Goal: Information Seeking & Learning: Find specific fact

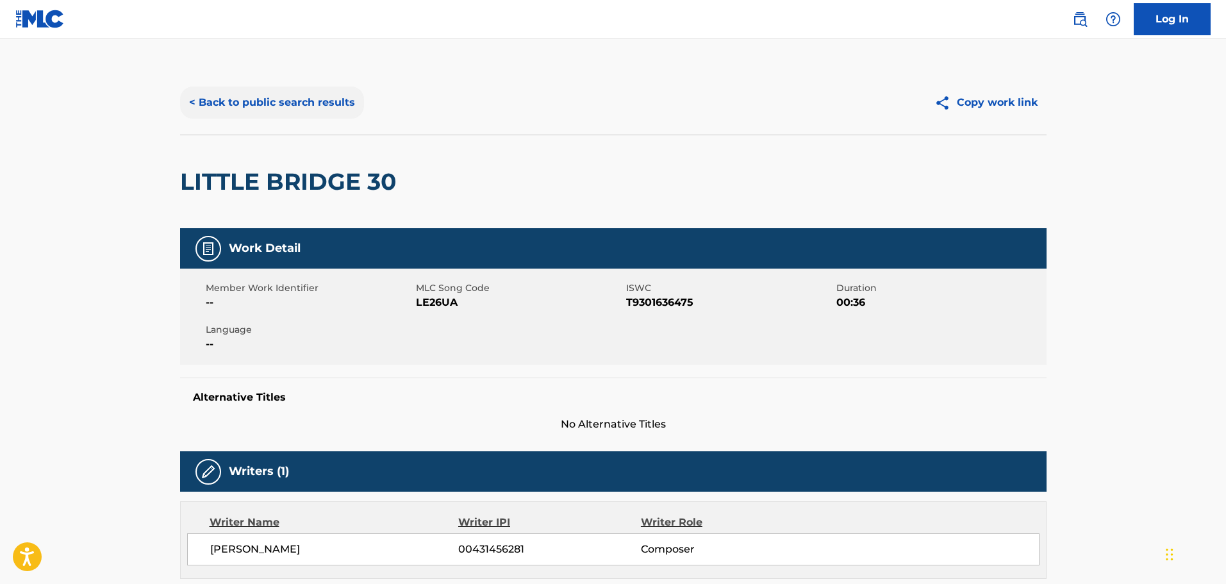
click at [242, 99] on button "< Back to public search results" at bounding box center [272, 103] width 184 height 32
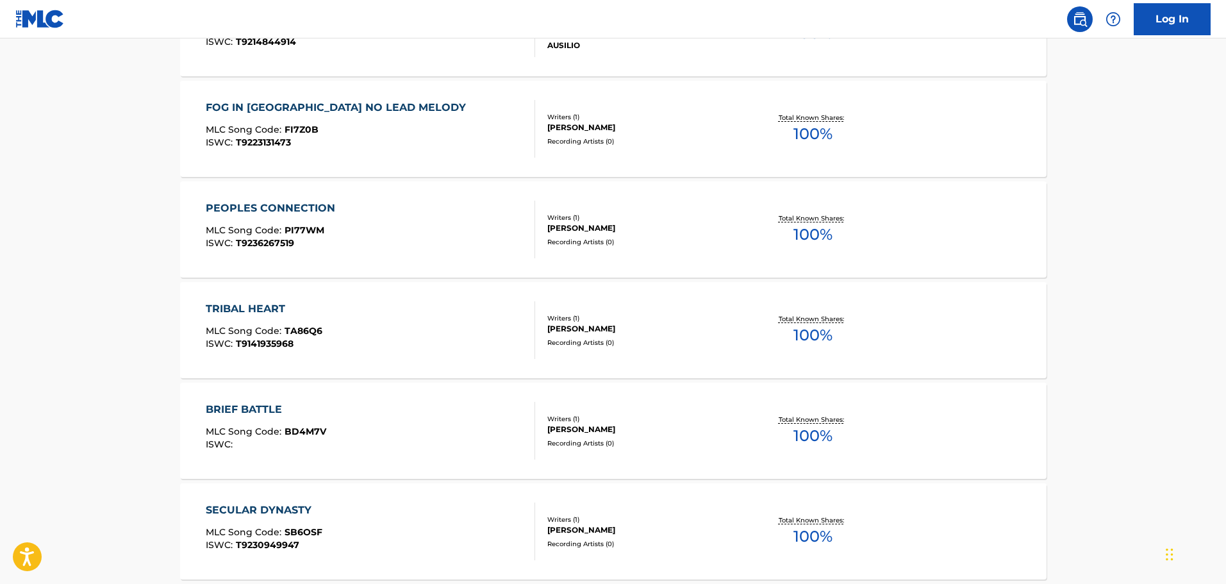
scroll to position [5484, 0]
click at [573, 329] on div "[PERSON_NAME]" at bounding box center [644, 330] width 194 height 12
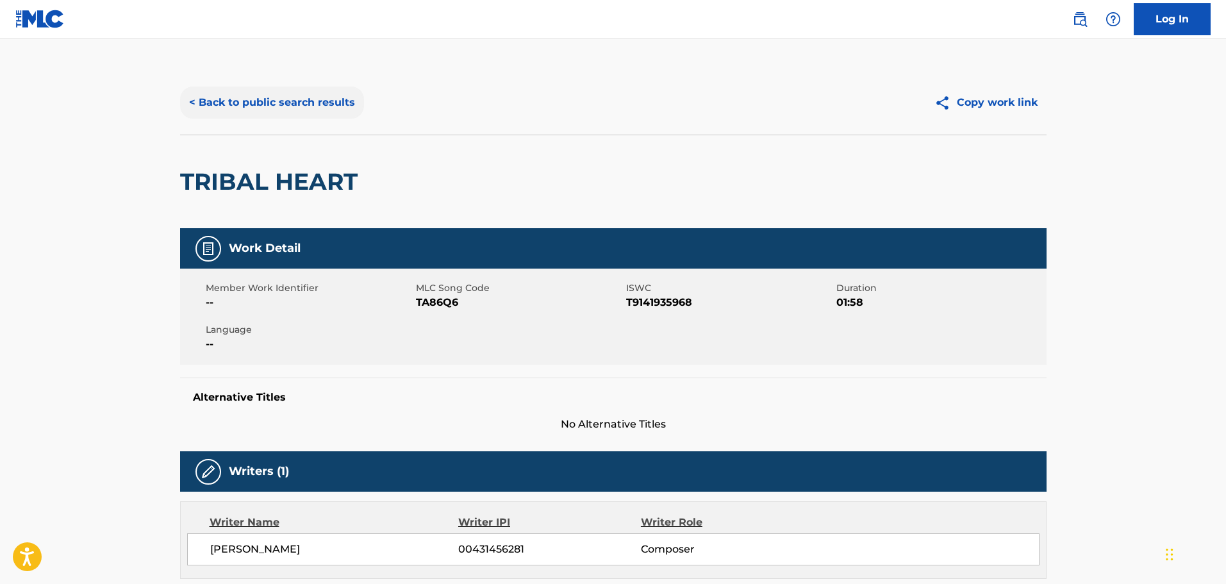
click at [203, 102] on button "< Back to public search results" at bounding box center [272, 103] width 184 height 32
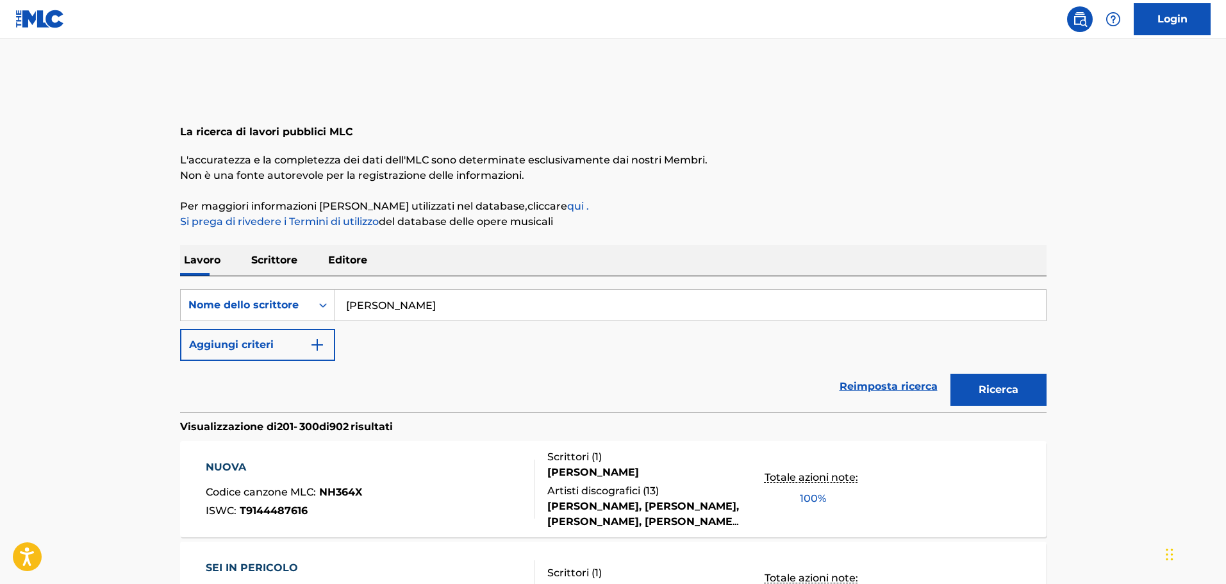
click at [289, 262] on font "Scrittore" at bounding box center [274, 260] width 46 height 12
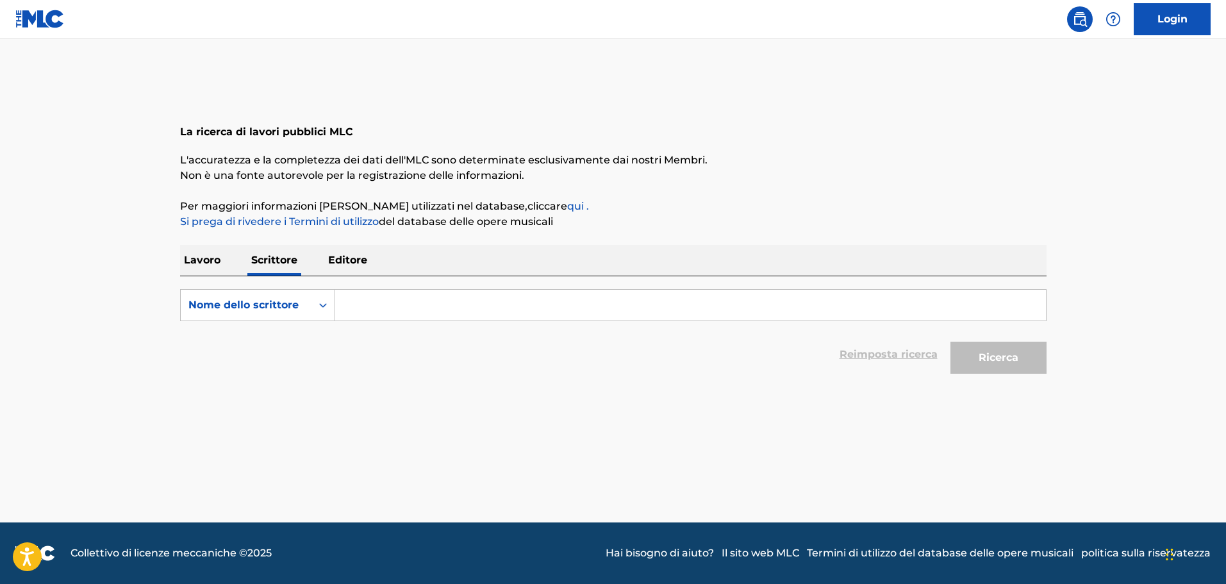
click at [353, 266] on p "Editore" at bounding box center [347, 260] width 47 height 31
click at [204, 258] on font "Lavoro" at bounding box center [202, 260] width 37 height 12
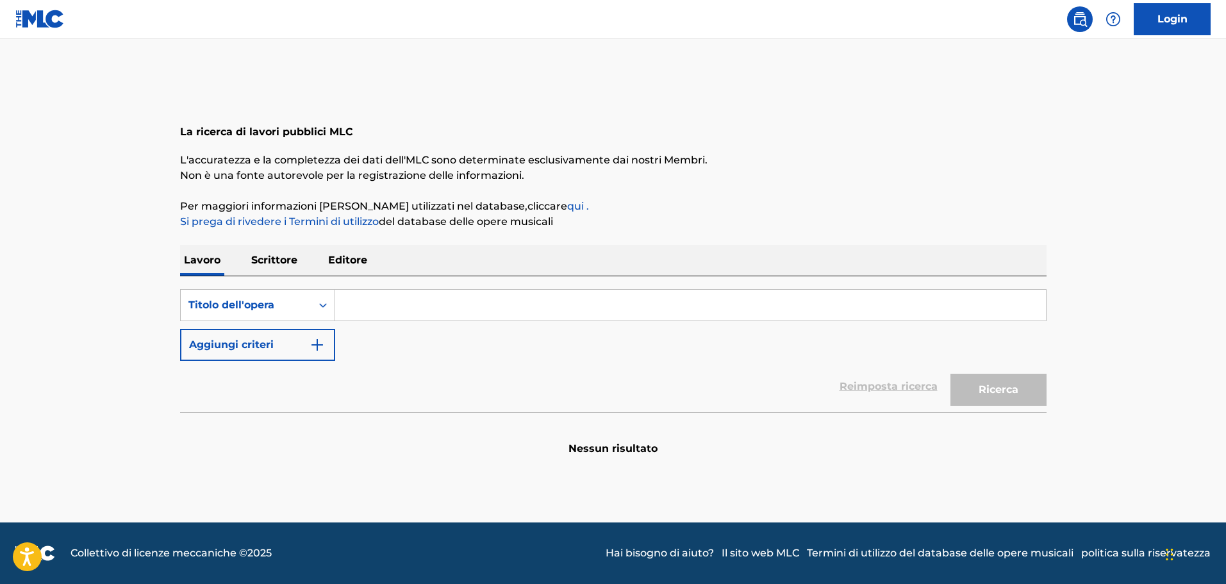
click at [440, 304] on input "Modulo di ricerca" at bounding box center [690, 305] width 711 height 31
click at [270, 254] on font "Scrittore" at bounding box center [274, 260] width 46 height 12
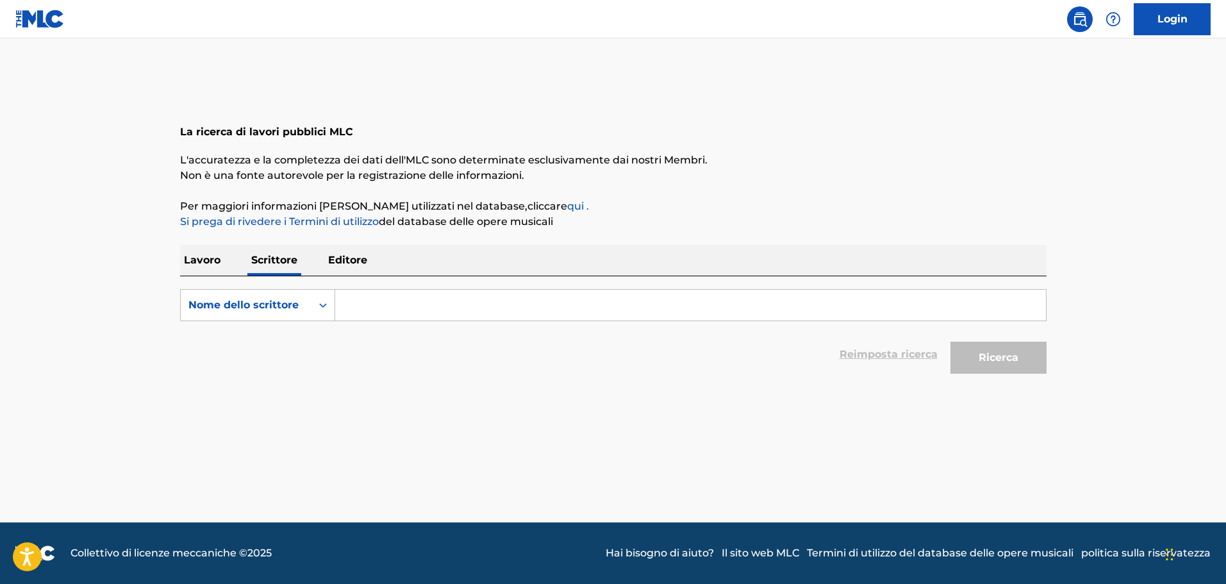
click at [365, 307] on input "Modulo di ricerca" at bounding box center [690, 305] width 711 height 31
type input "[PERSON_NAME]"
click at [997, 361] on font "Ricerca" at bounding box center [999, 357] width 40 height 12
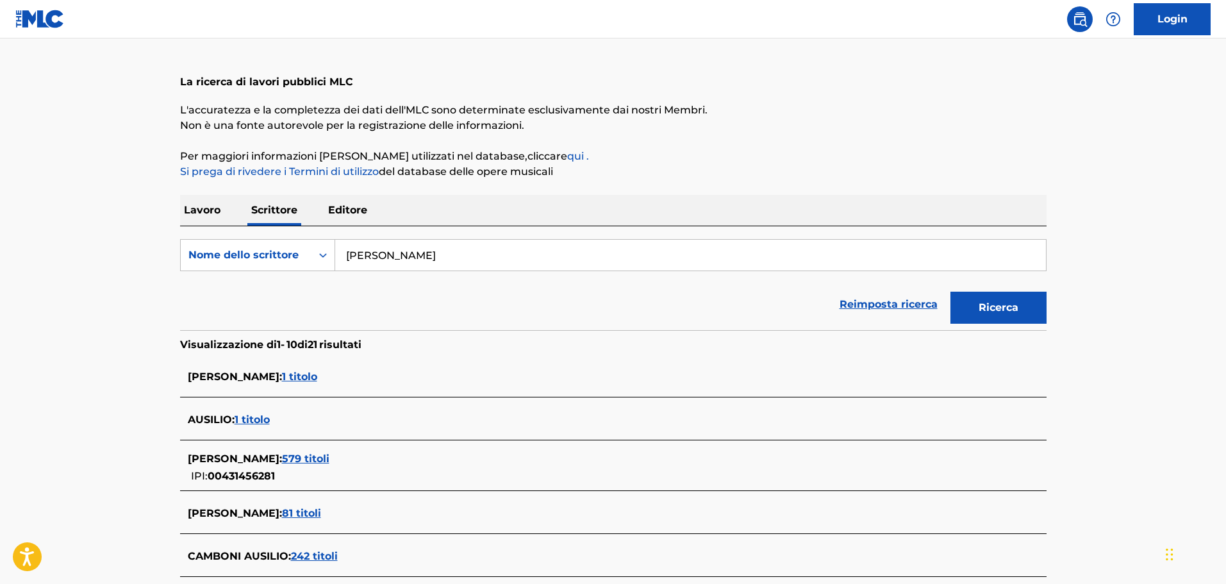
scroll to position [128, 0]
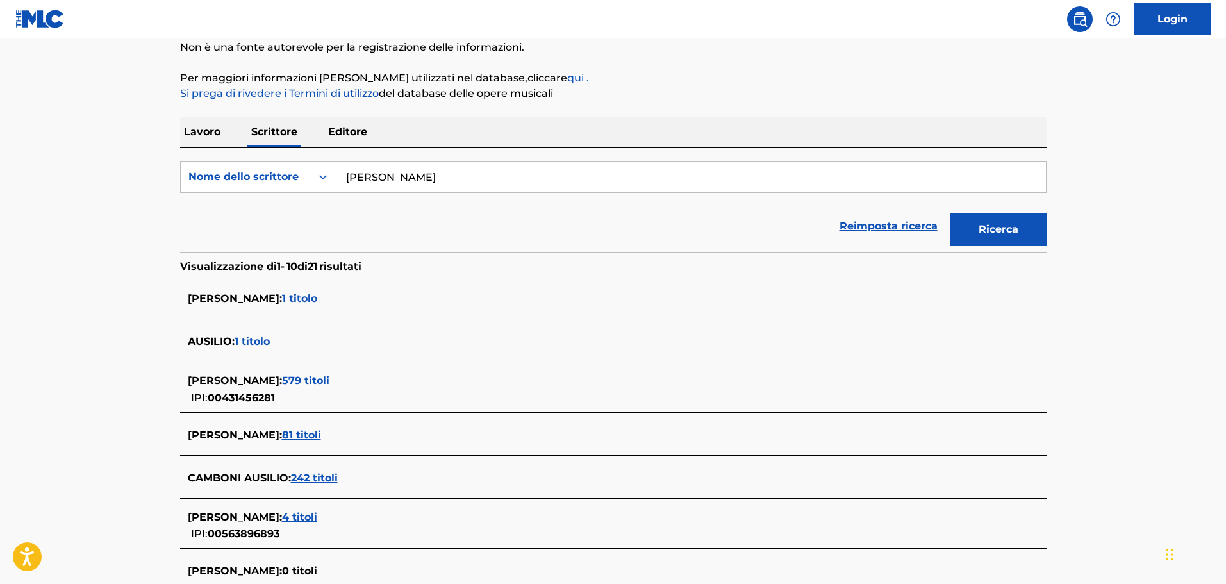
click at [315, 380] on font "579 titoli" at bounding box center [305, 380] width 47 height 12
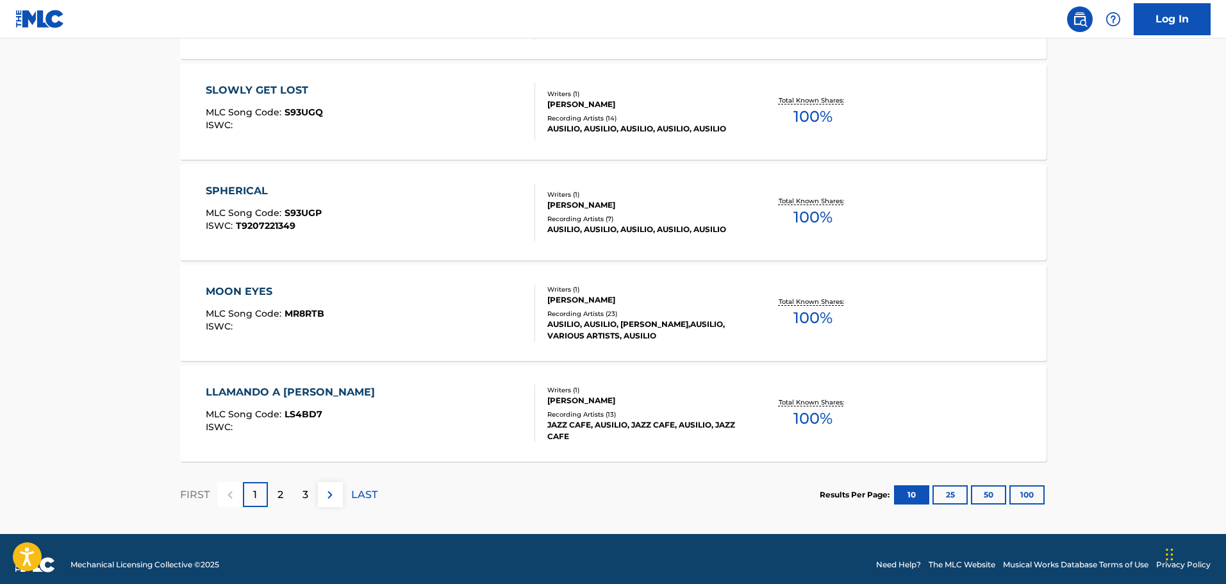
scroll to position [985, 0]
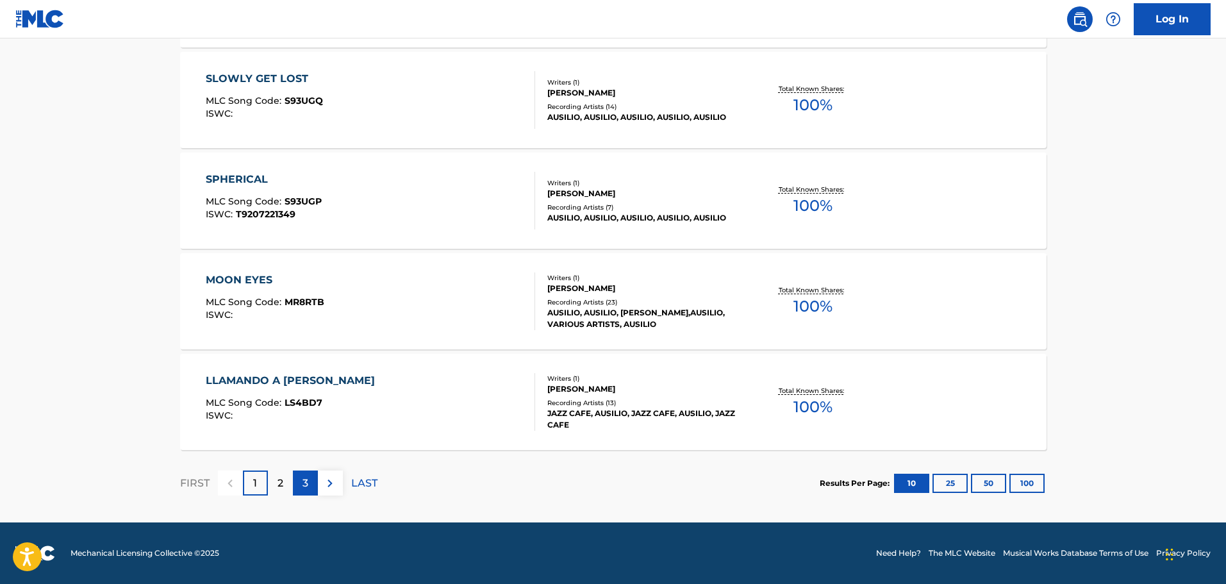
click at [308, 481] on div "3" at bounding box center [305, 482] width 25 height 25
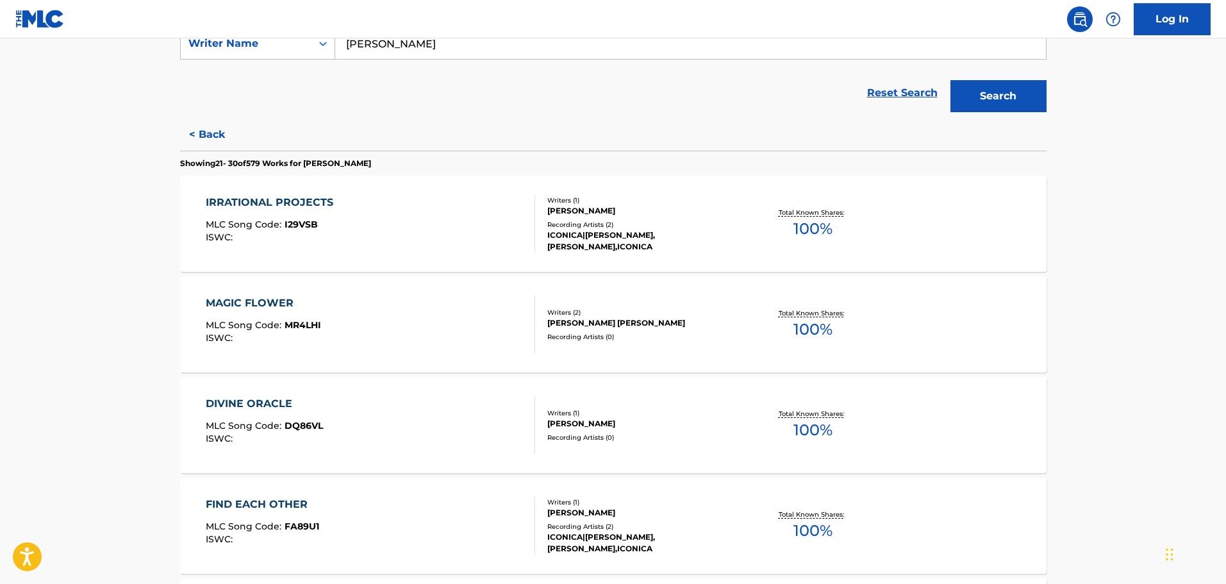
scroll to position [321, 0]
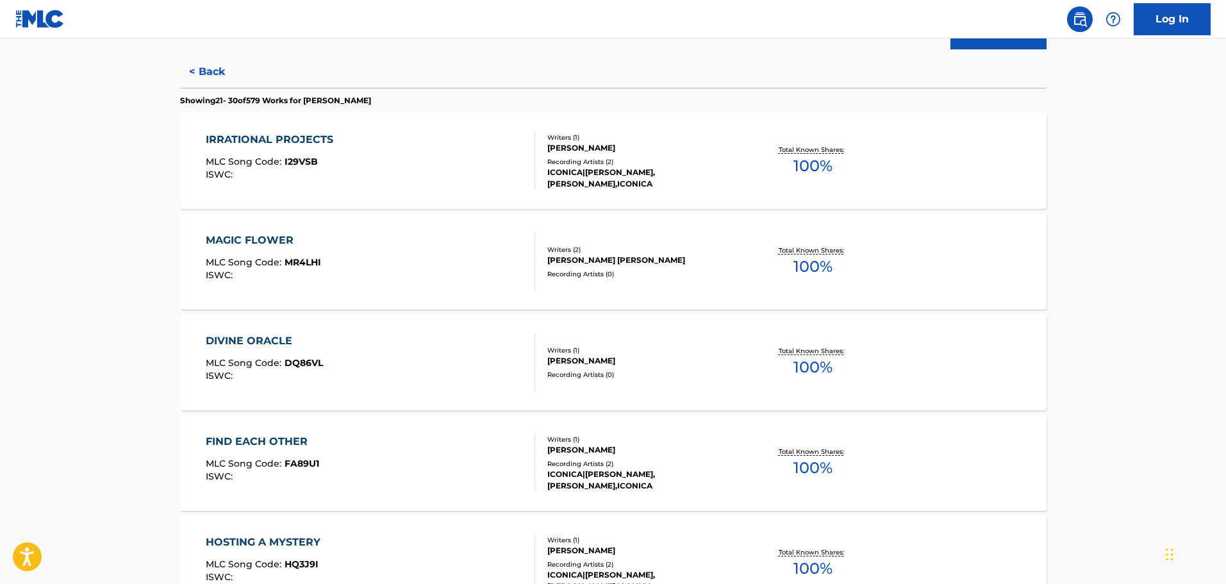
click at [261, 240] on div "MAGIC FLOWER" at bounding box center [263, 240] width 115 height 15
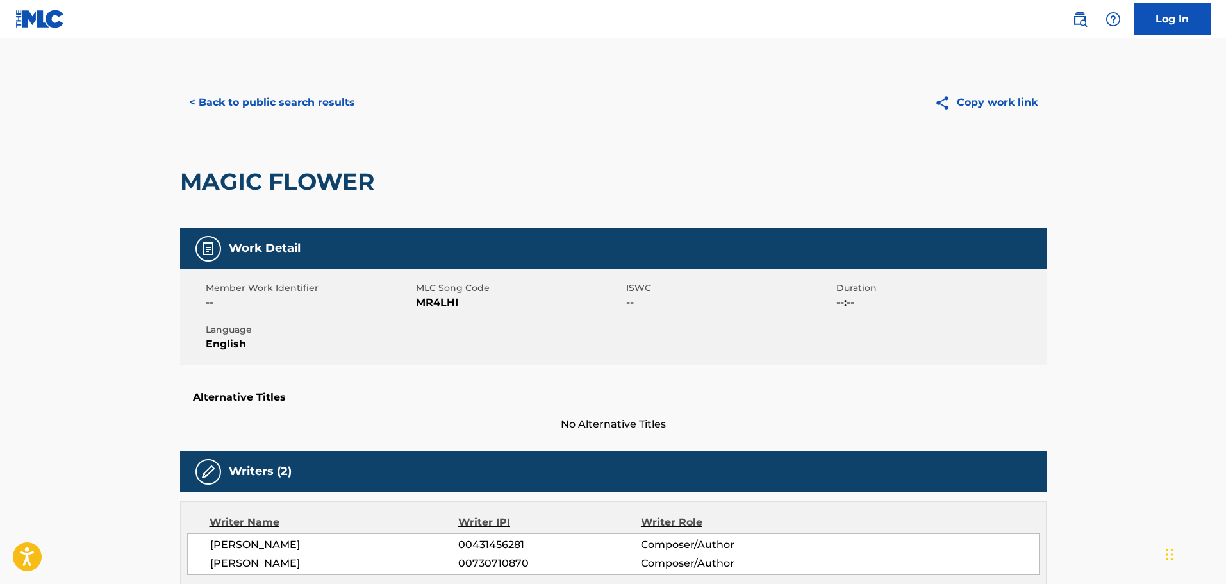
click at [50, 13] on img at bounding box center [39, 19] width 49 height 19
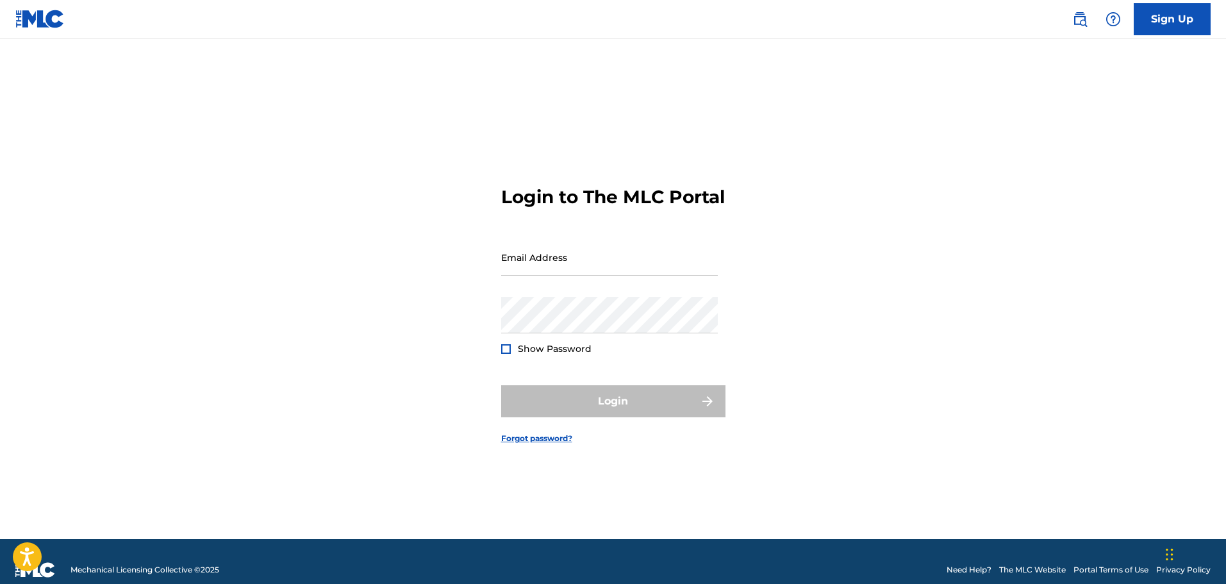
click at [31, 22] on img at bounding box center [39, 19] width 49 height 19
click at [51, 22] on img at bounding box center [39, 19] width 49 height 19
click at [1115, 21] on img at bounding box center [1113, 19] width 15 height 15
click at [1086, 88] on p "View portal intro" at bounding box center [1113, 84] width 109 height 31
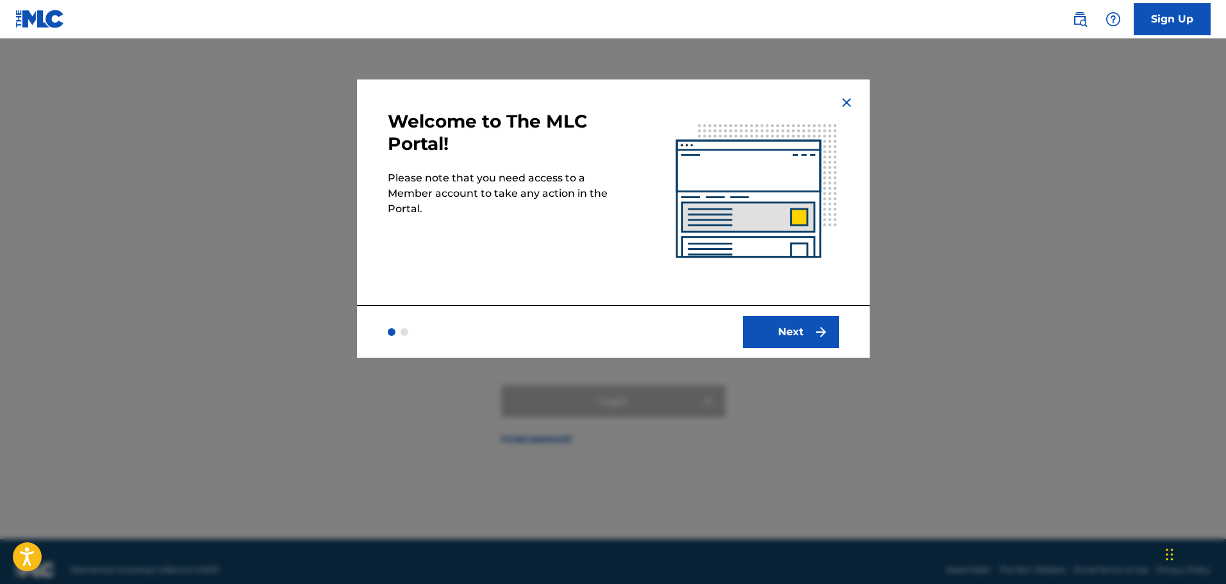
click at [867, 295] on img at bounding box center [757, 192] width 226 height 226
click at [38, 12] on img at bounding box center [39, 19] width 49 height 19
